Goal: Information Seeking & Learning: Compare options

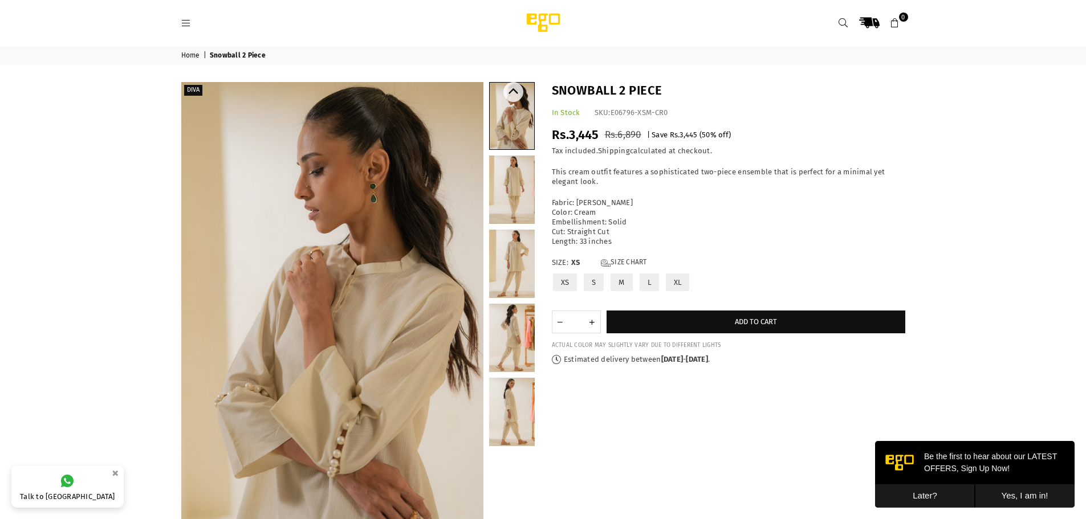
click at [511, 176] on link at bounding box center [512, 190] width 46 height 68
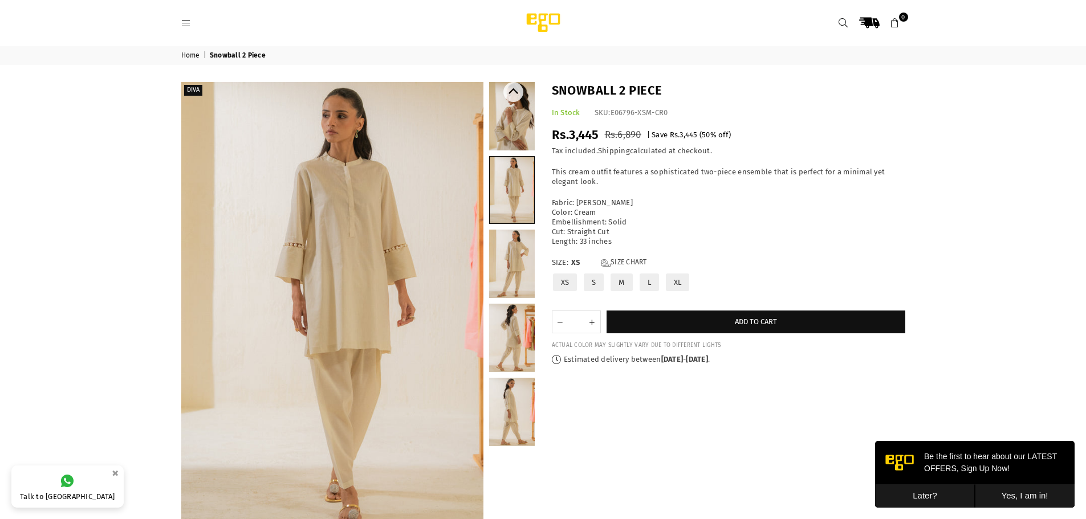
click at [509, 244] on link at bounding box center [512, 264] width 46 height 68
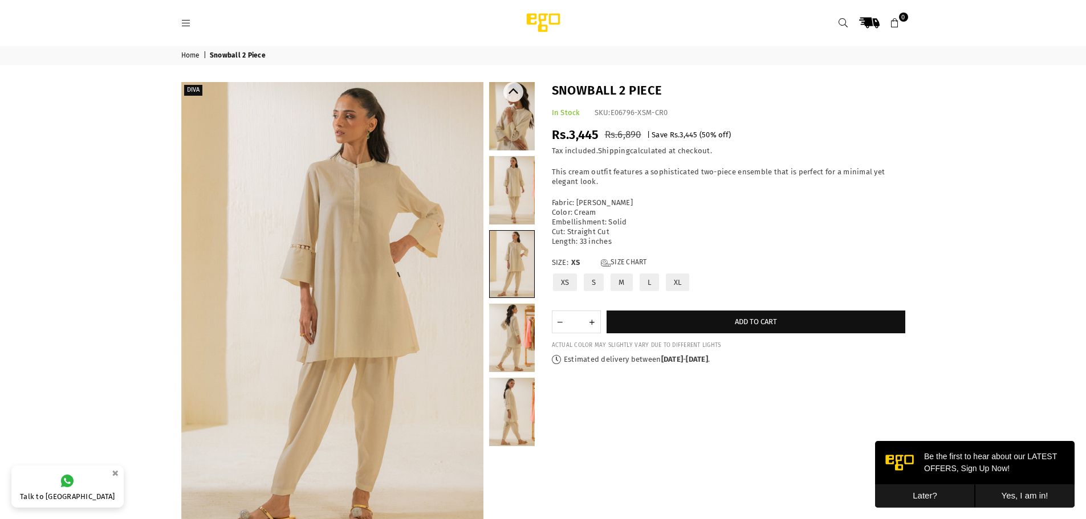
click at [516, 319] on link at bounding box center [512, 338] width 46 height 68
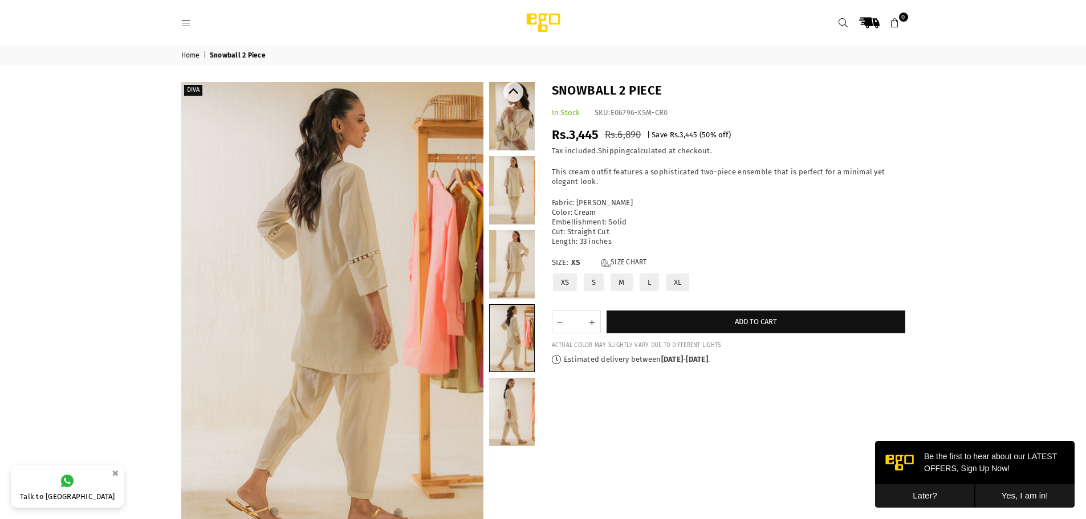
click at [518, 401] on link at bounding box center [512, 412] width 46 height 68
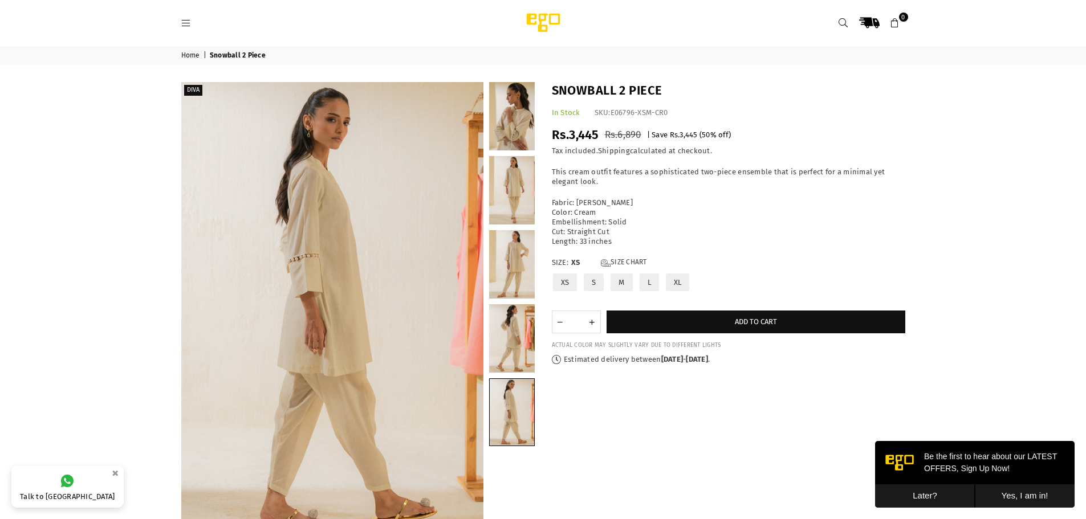
click at [193, 60] on link "Home" at bounding box center [191, 55] width 21 height 9
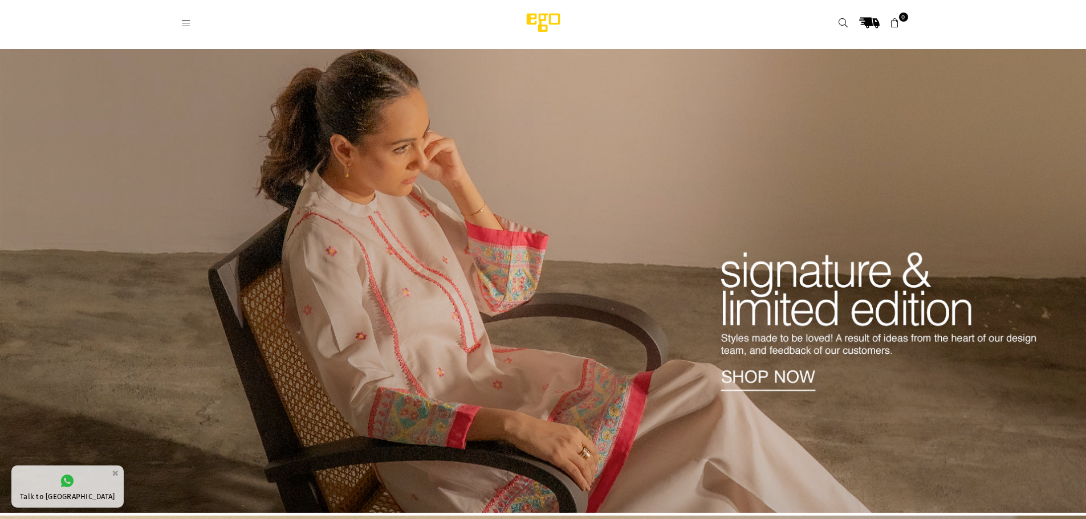
click at [186, 22] on icon at bounding box center [186, 23] width 10 height 10
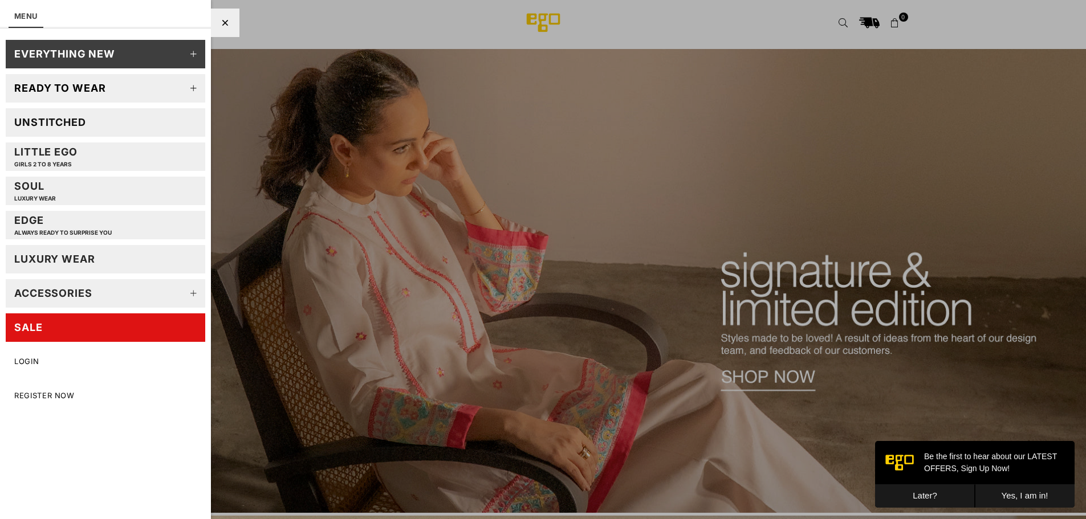
click at [187, 91] on icon at bounding box center [193, 88] width 23 height 23
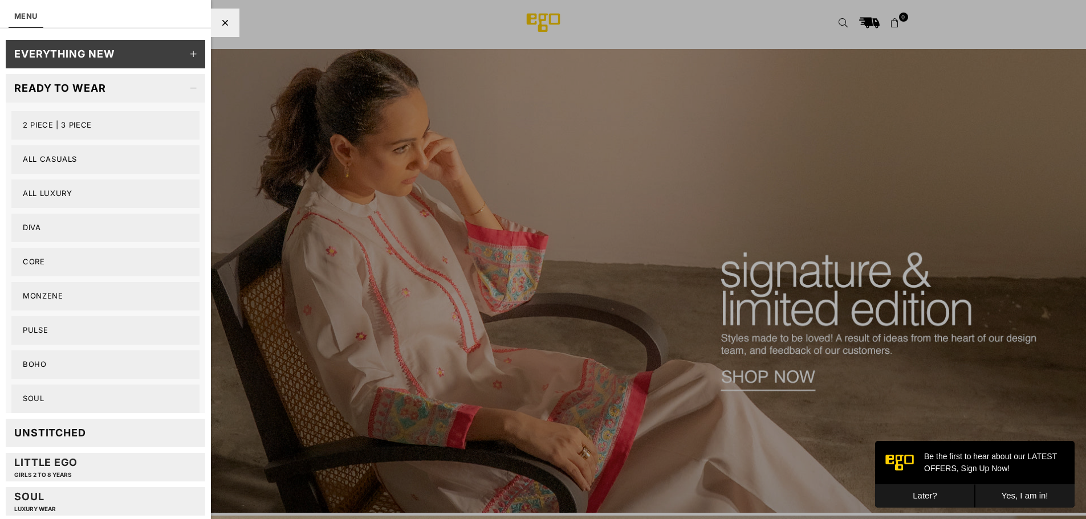
click at [26, 121] on link "2 PIECE | 3 PIECE" at bounding box center [105, 125] width 188 height 29
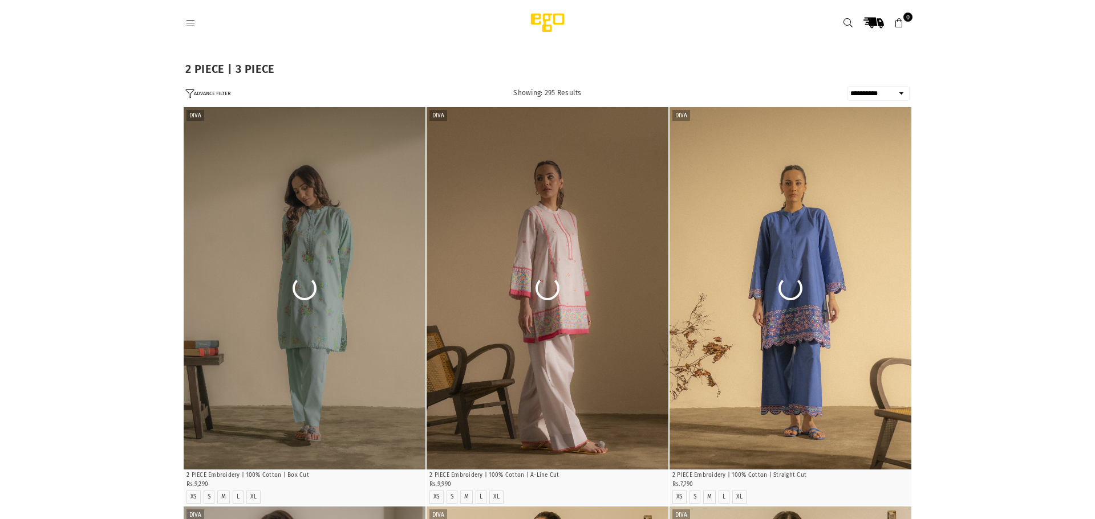
select select "**********"
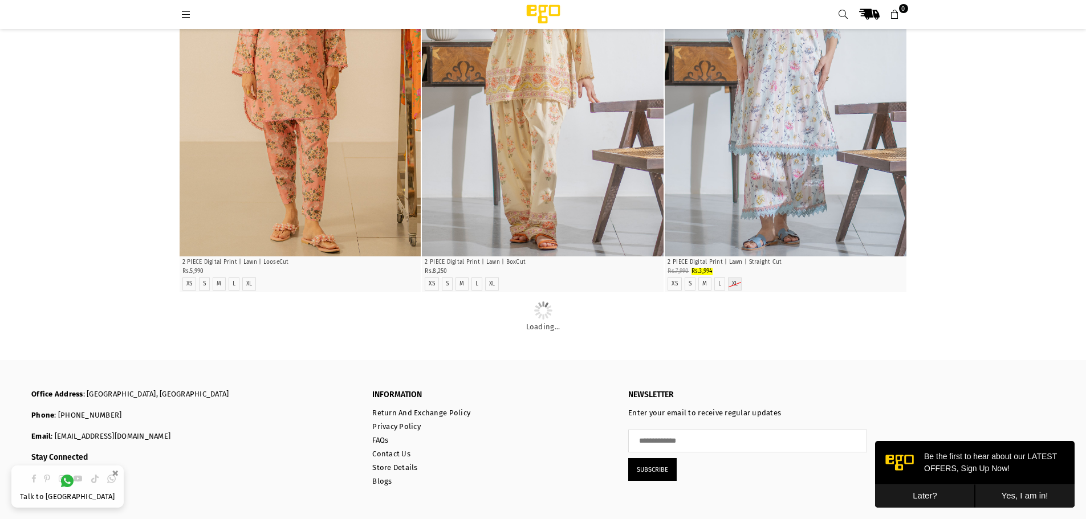
scroll to position [1400, 0]
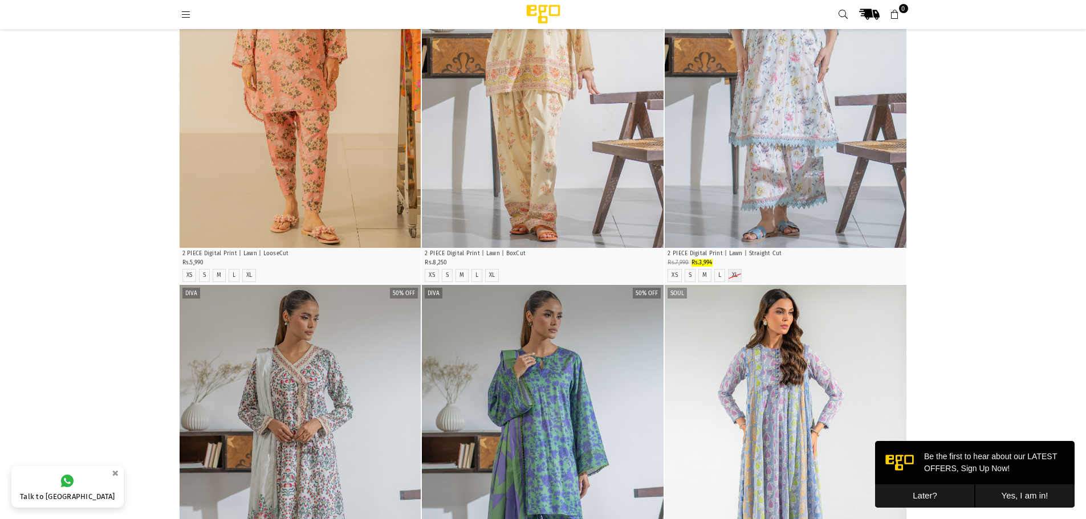
drag, startPoint x: 1086, startPoint y: 227, endPoint x: 1091, endPoint y: 235, distance: 10.3
click at [1085, 209] on div "**********" at bounding box center [543, 275] width 1086 height 3295
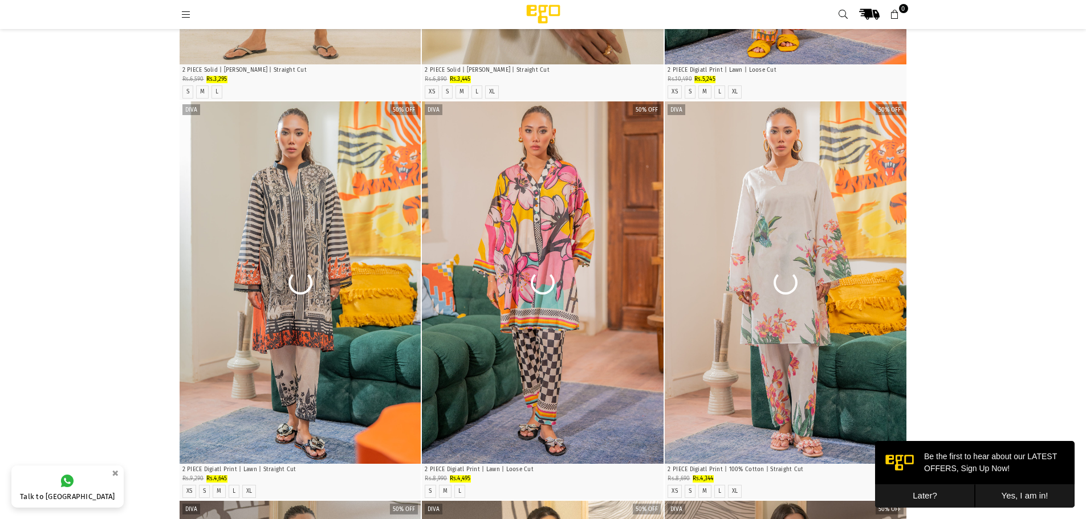
scroll to position [3188, 0]
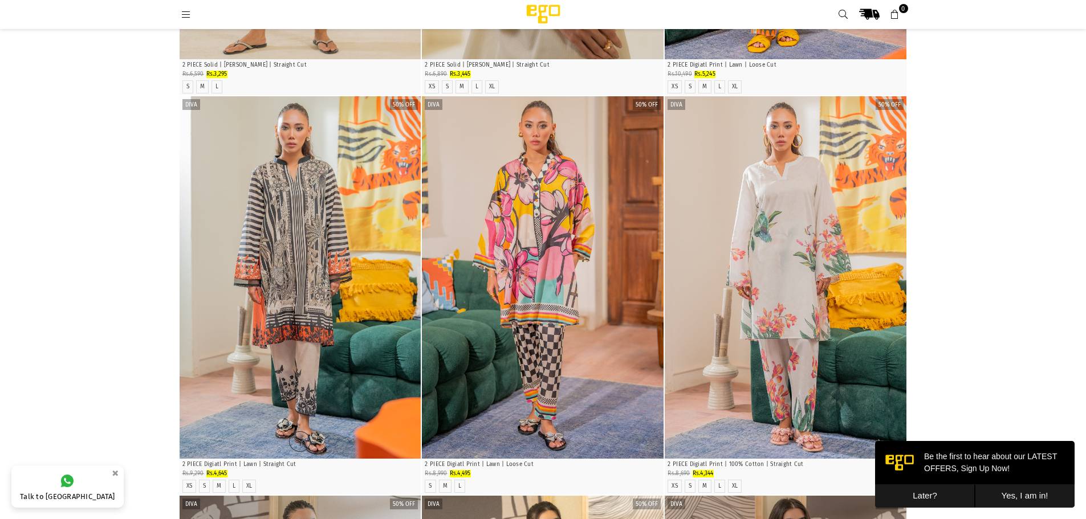
click at [323, 205] on img "1 / 5" at bounding box center [301, 277] width 242 height 363
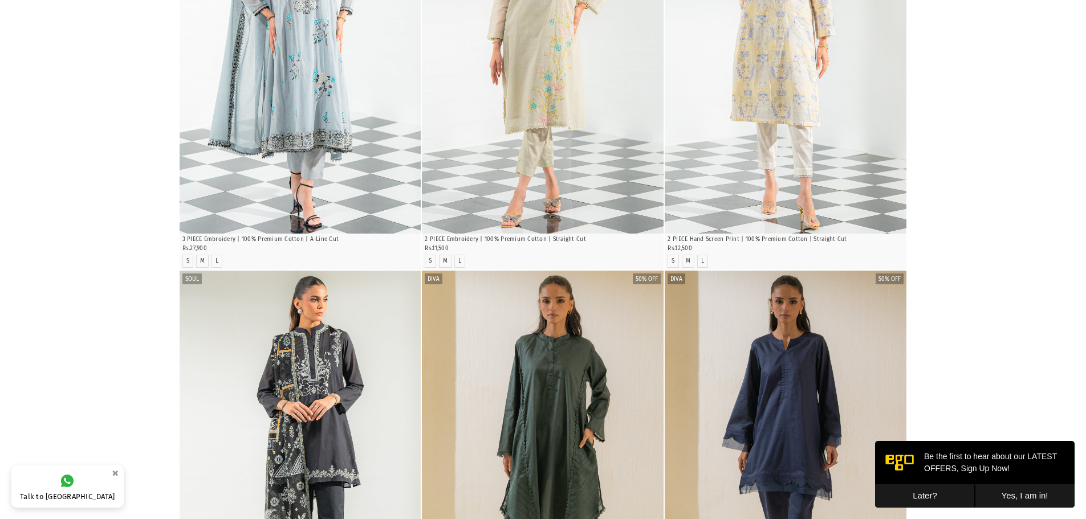
scroll to position [0, 0]
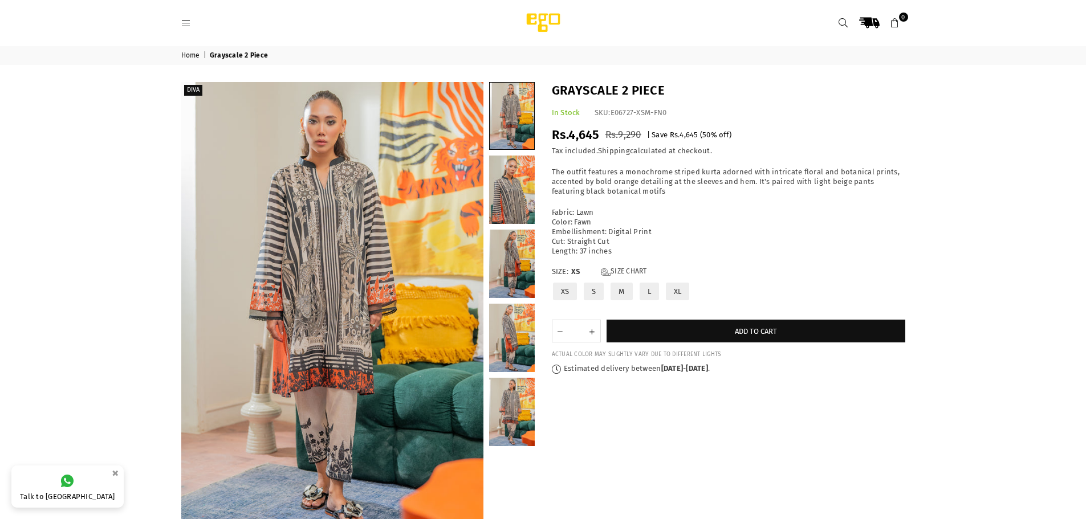
drag, startPoint x: 0, startPoint y: 0, endPoint x: 119, endPoint y: 266, distance: 291.5
click at [119, 266] on div "Home | Grayscale 2 Piece Diva" at bounding box center [543, 309] width 1086 height 527
click at [518, 307] on link at bounding box center [512, 338] width 46 height 68
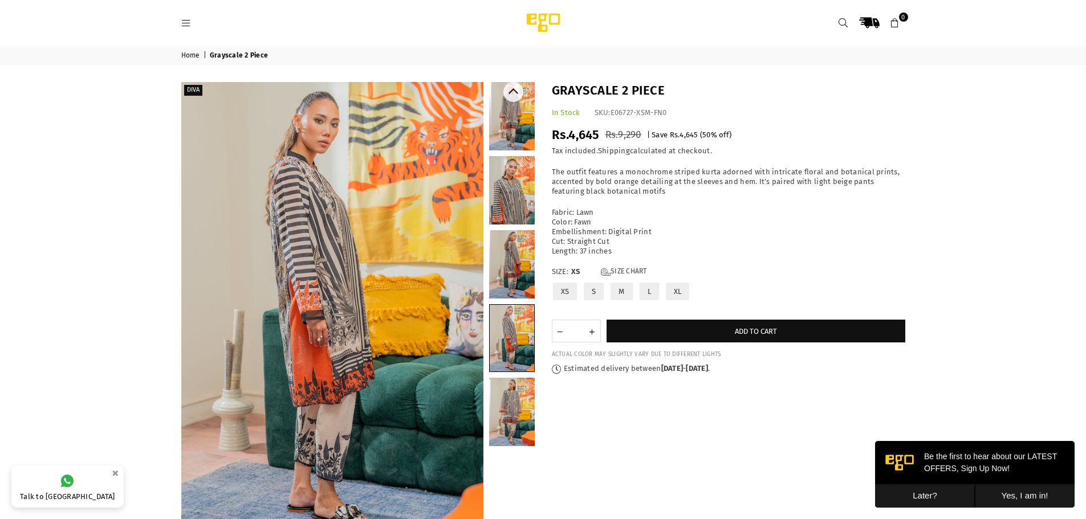
click at [513, 388] on link at bounding box center [512, 412] width 46 height 68
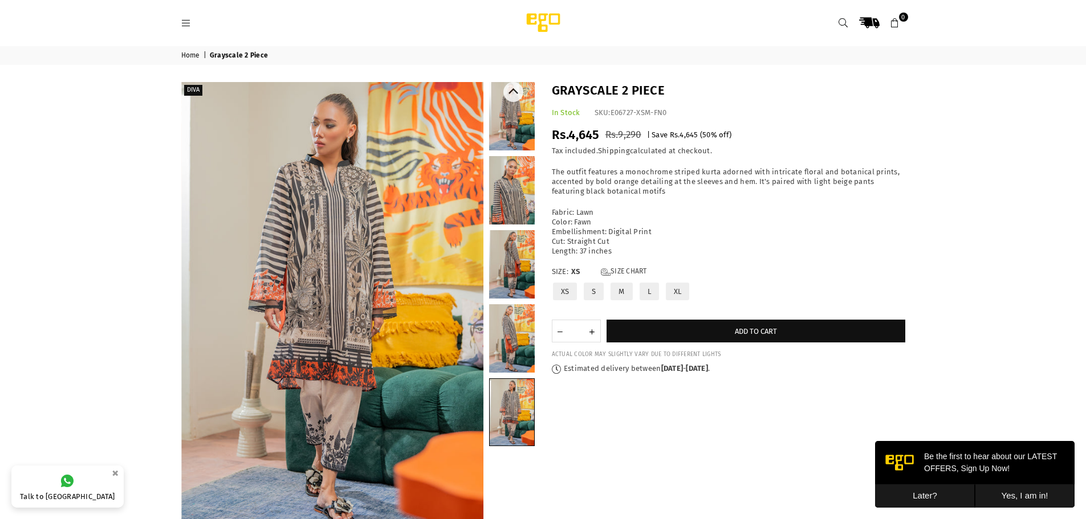
click at [509, 318] on link at bounding box center [512, 338] width 46 height 68
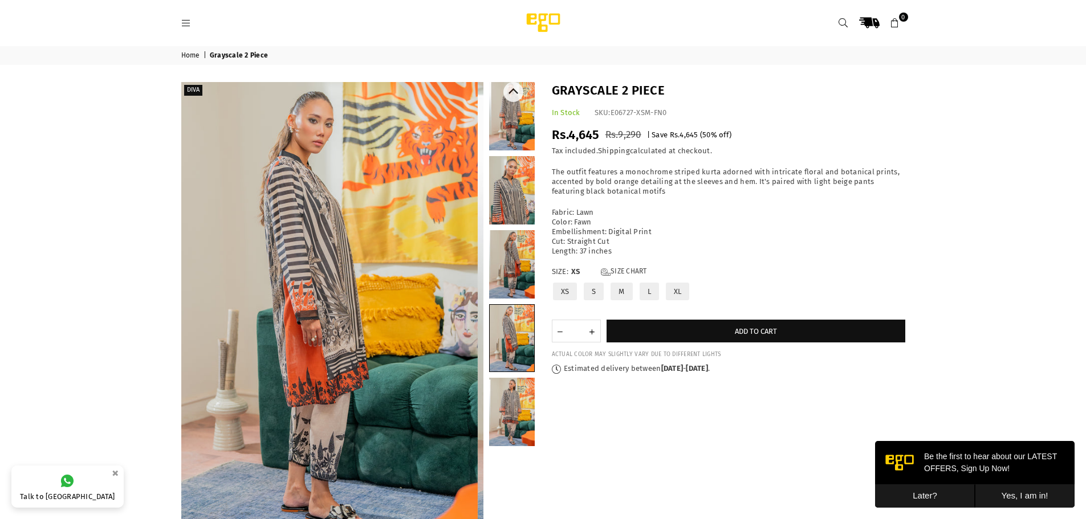
click at [510, 278] on link at bounding box center [512, 264] width 46 height 68
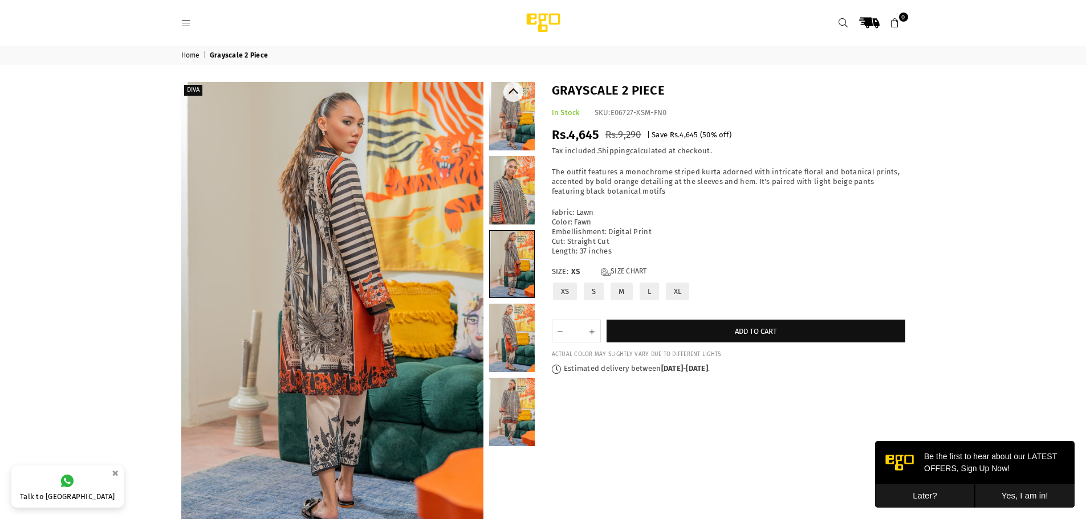
click at [507, 208] on link at bounding box center [512, 190] width 46 height 68
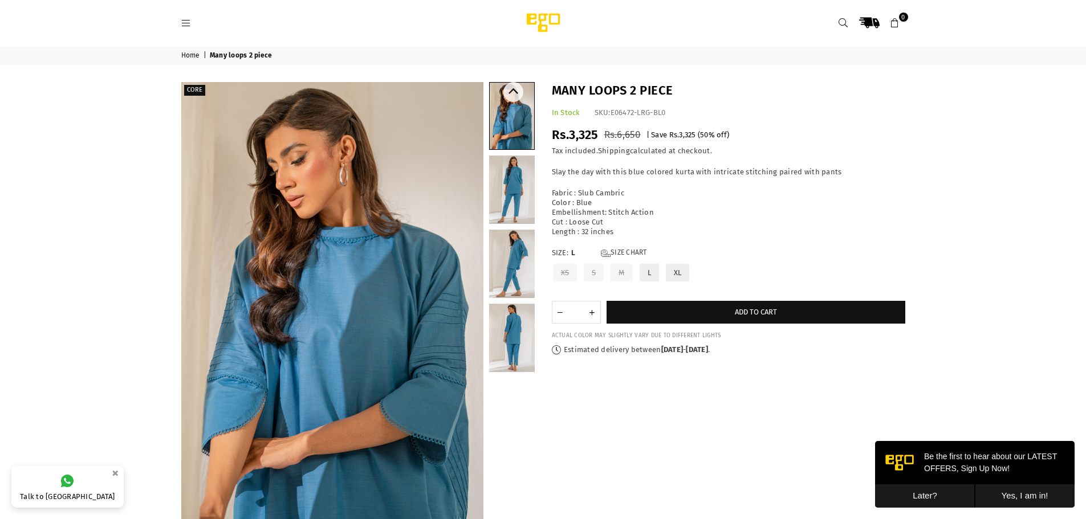
click at [514, 115] on link at bounding box center [512, 116] width 44 height 67
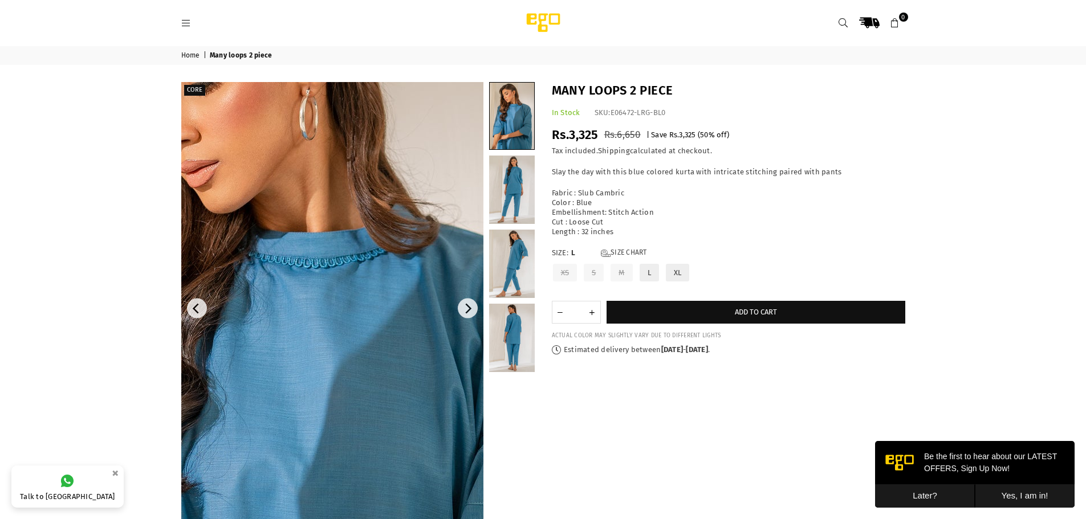
click at [371, 223] on img at bounding box center [283, 417] width 684 height 1026
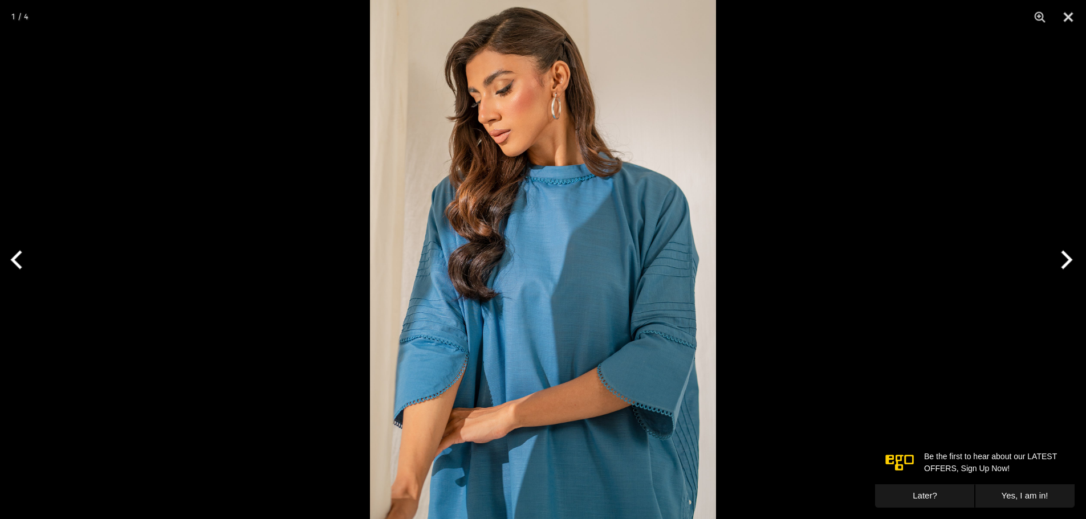
click at [1062, 259] on button "Next" at bounding box center [1064, 260] width 43 height 57
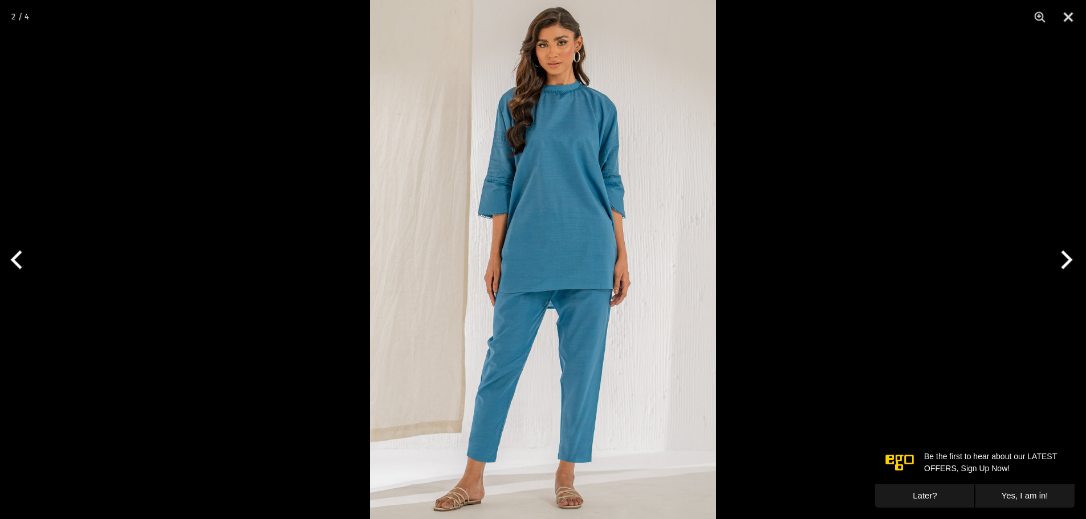
click at [1062, 259] on button "Next" at bounding box center [1064, 260] width 43 height 57
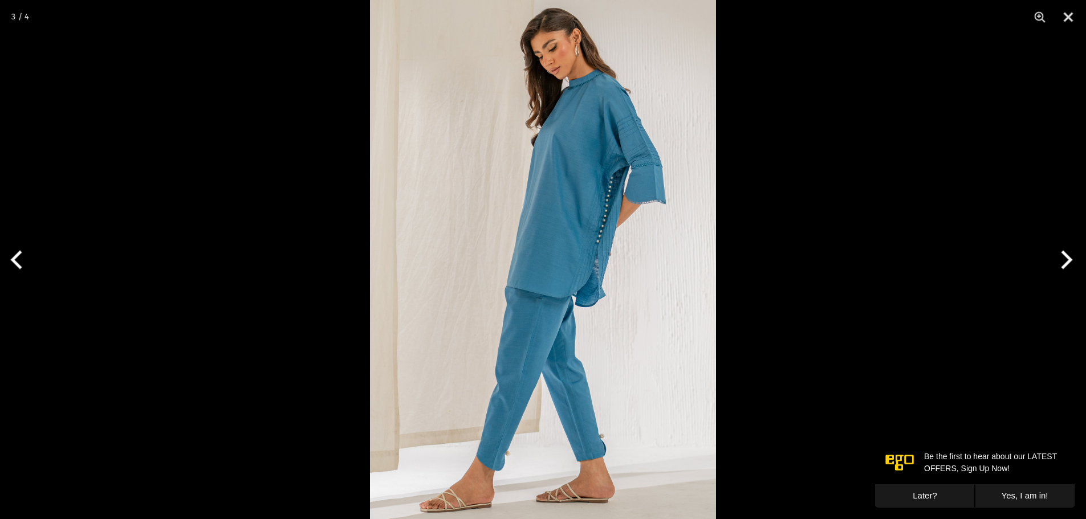
click at [1062, 259] on button "Next" at bounding box center [1064, 260] width 43 height 57
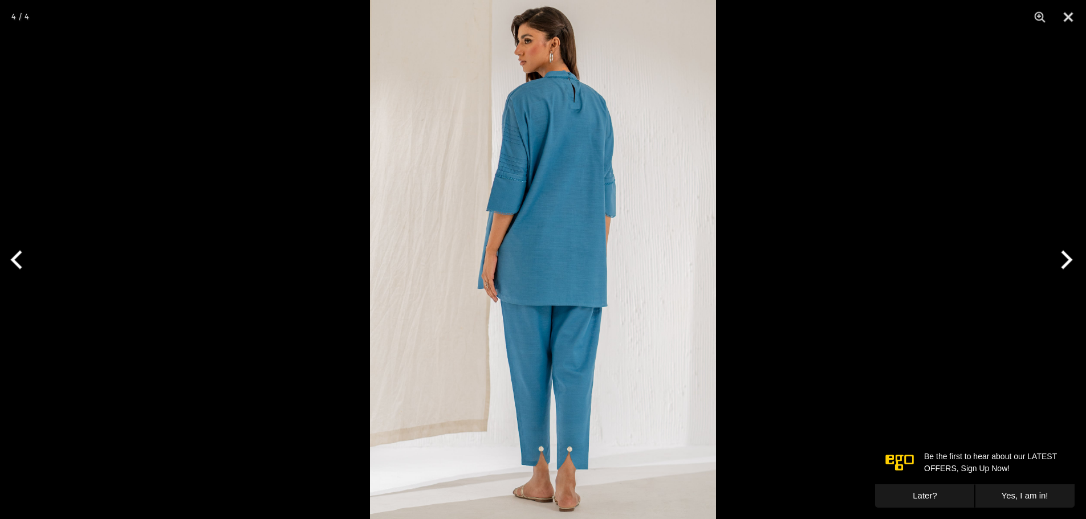
click at [1062, 259] on button "Next" at bounding box center [1064, 260] width 43 height 57
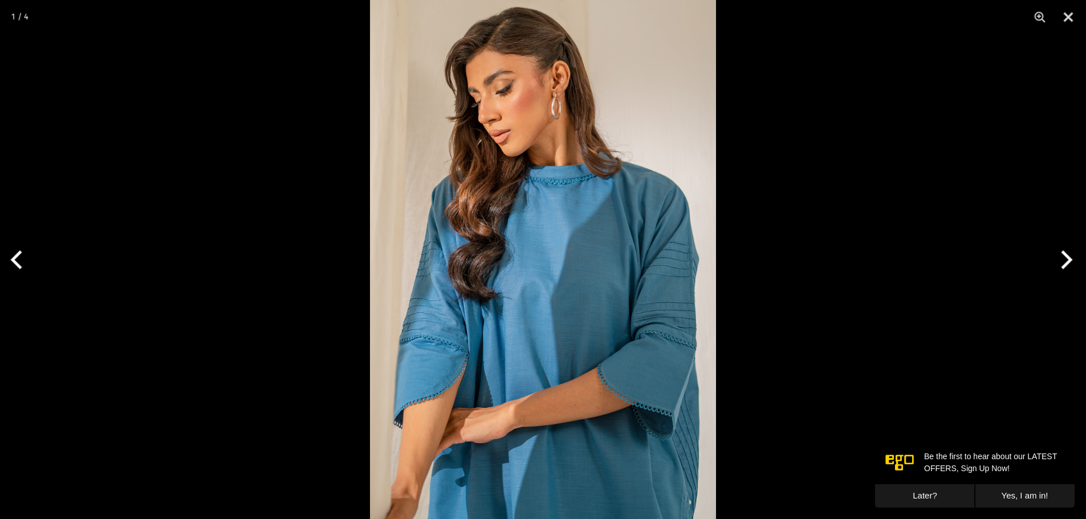
click at [1062, 259] on button "Next" at bounding box center [1064, 260] width 43 height 57
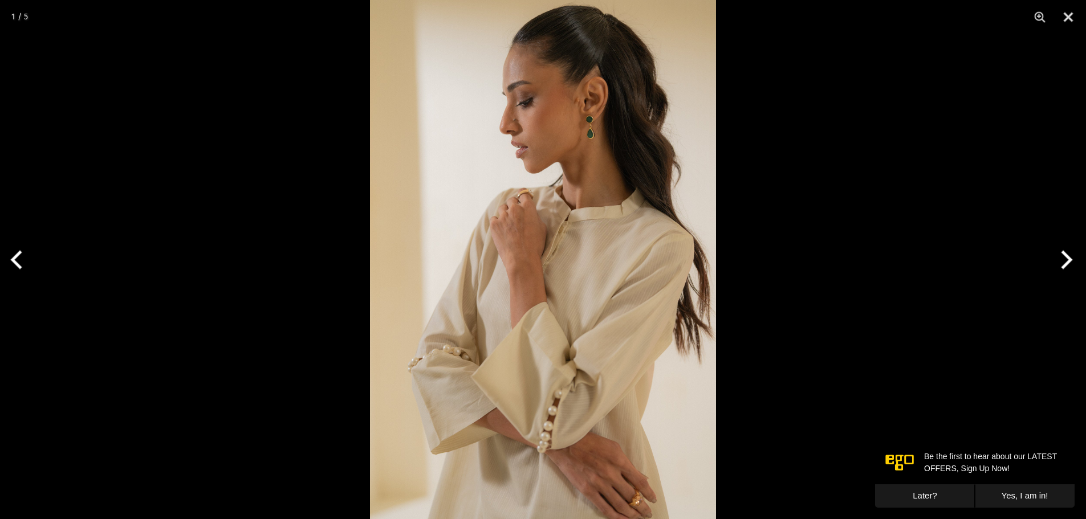
click at [1062, 260] on button "Next" at bounding box center [1064, 260] width 43 height 57
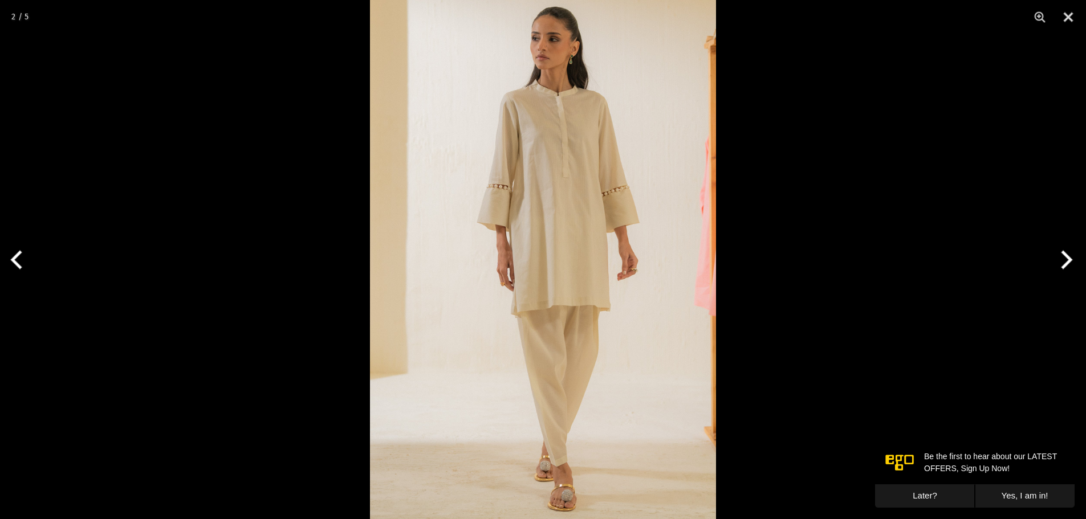
click at [1062, 260] on button "Next" at bounding box center [1064, 260] width 43 height 57
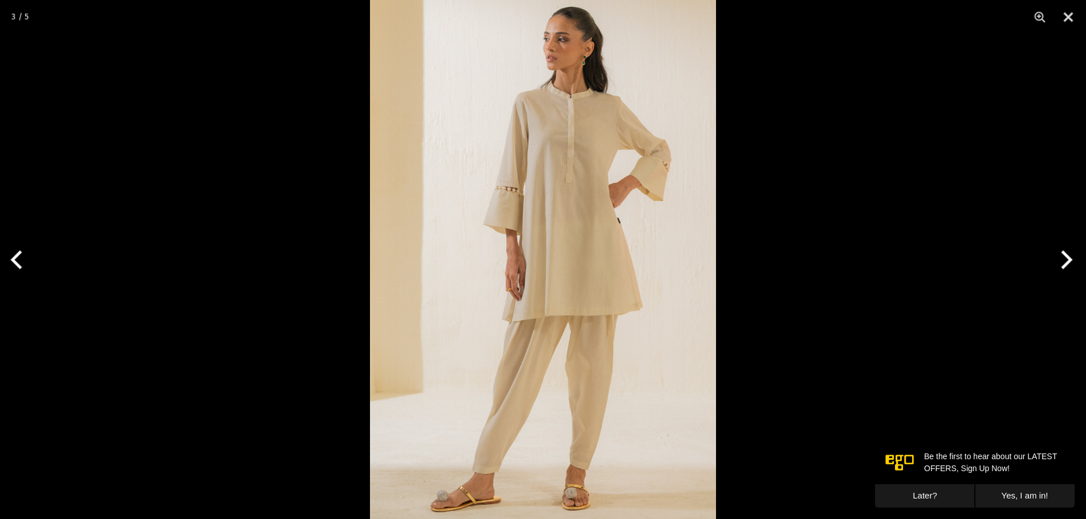
click at [177, 262] on div at bounding box center [543, 259] width 1086 height 519
